Goal: Transaction & Acquisition: Purchase product/service

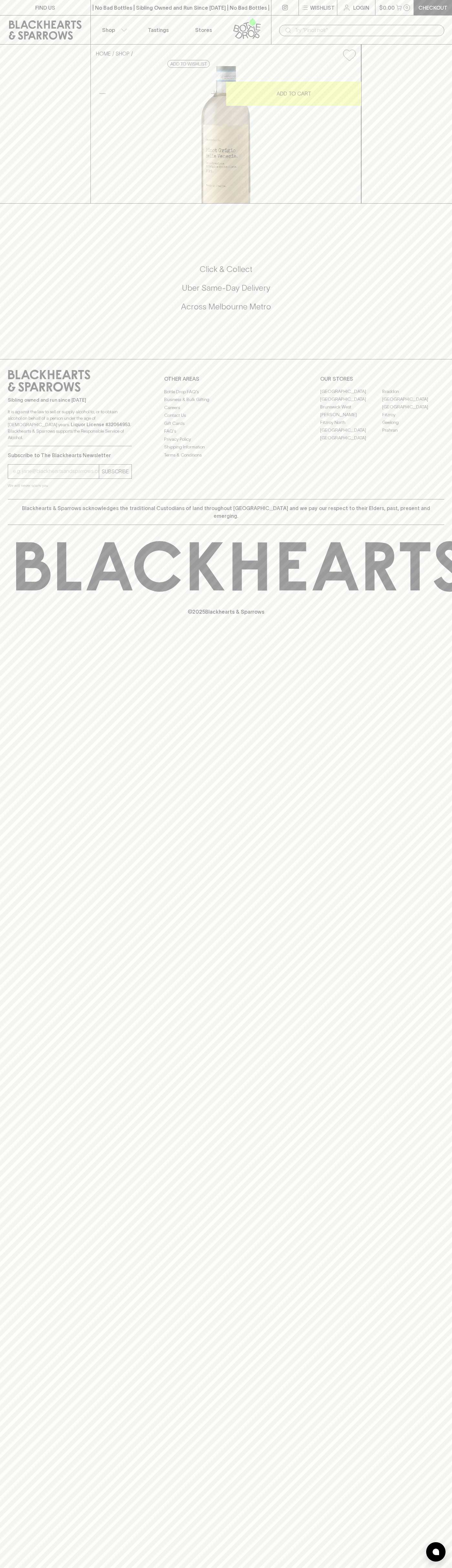
click at [404, 2] on button "$0.00 0" at bounding box center [394, 7] width 38 height 15
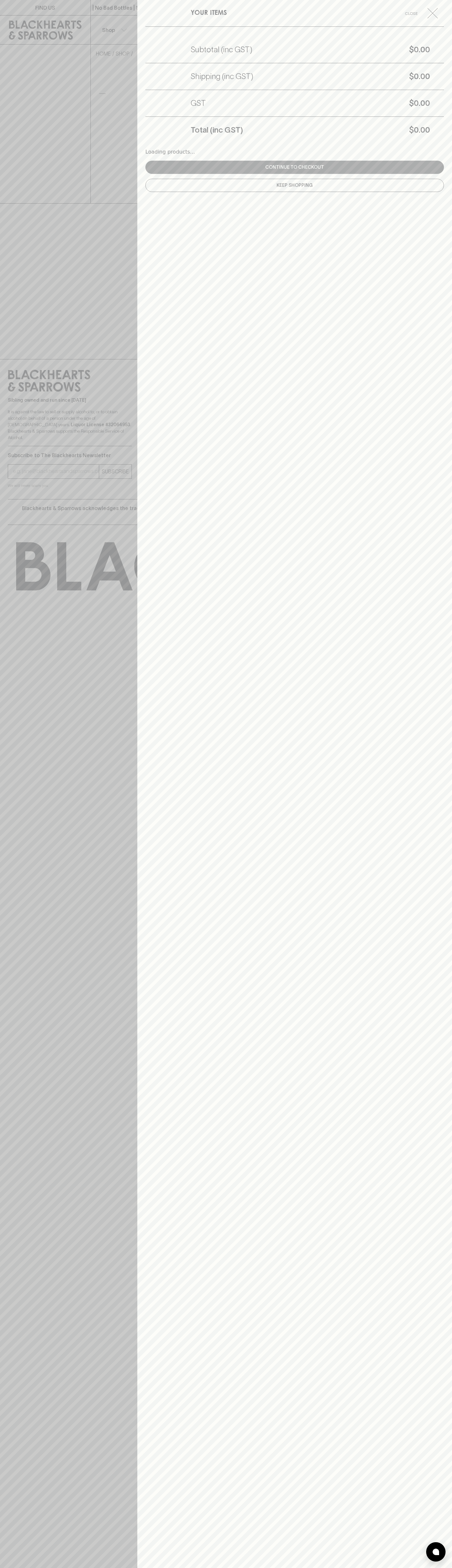
click at [414, 1567] on html "FIND US | No Bad Bottles | Sibling Owned and Run Since 2006 | No Bad Bottles | …" at bounding box center [226, 784] width 452 height 1568
click at [27, 1139] on div at bounding box center [226, 784] width 452 height 1568
